Goal: Check status: Check status

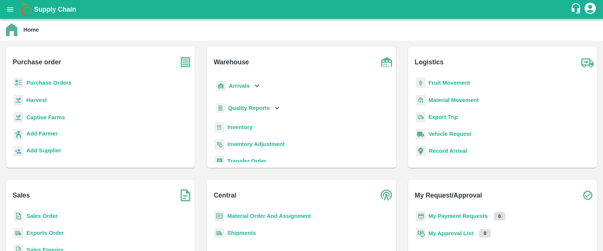
click at [46, 83] on b "Purchase Orders" at bounding box center [48, 83] width 45 height 6
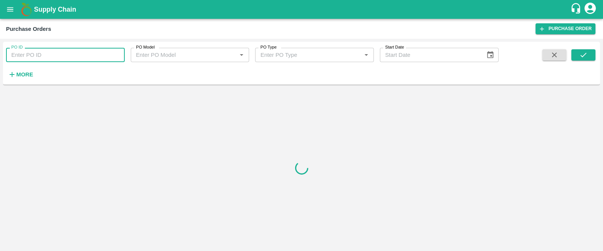
click at [42, 53] on input "PO ID" at bounding box center [65, 55] width 119 height 14
type input "61996"
click at [588, 54] on button "submit" at bounding box center [583, 54] width 24 height 11
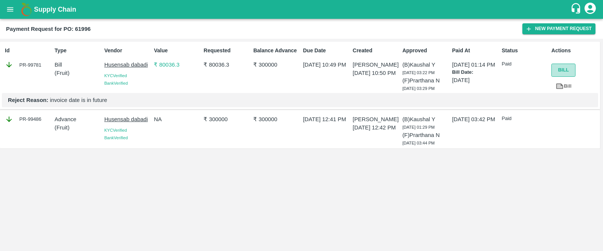
click at [566, 71] on button "Bill" at bounding box center [563, 70] width 24 height 13
